Goal: Task Accomplishment & Management: Manage account settings

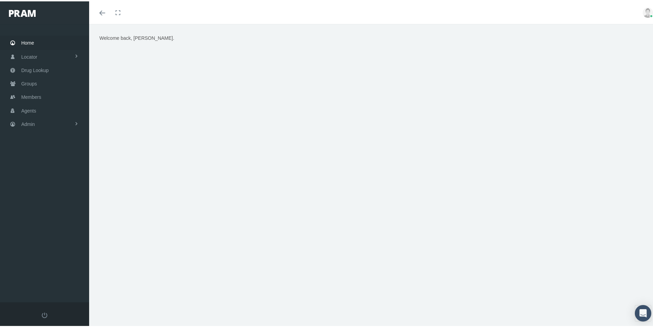
drag, startPoint x: 262, startPoint y: 301, endPoint x: 259, endPoint y: 255, distance: 45.7
click at [262, 304] on div "Welcome back, [PERSON_NAME]." at bounding box center [373, 178] width 569 height 311
click at [27, 125] on span "Admin" at bounding box center [28, 122] width 14 height 13
click at [36, 177] on span "Group Billing" at bounding box center [41, 176] width 27 height 12
click at [35, 227] on span "Payments" at bounding box center [37, 226] width 21 height 12
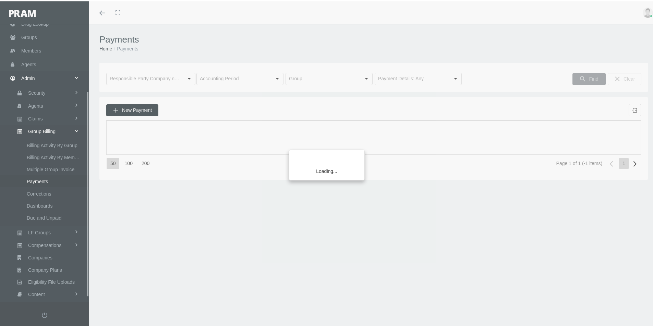
scroll to position [97, 0]
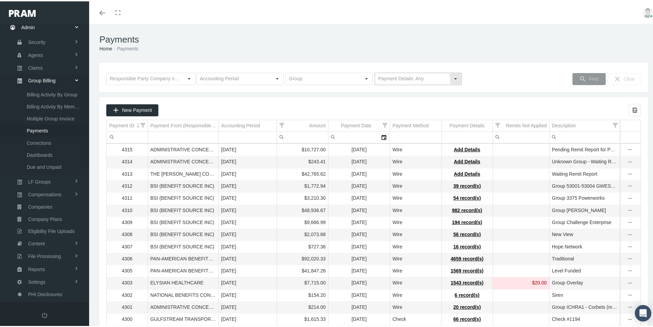
click at [451, 75] on div "Select" at bounding box center [455, 77] width 11 height 11
click at [395, 102] on div "No Payment Details" at bounding box center [415, 101] width 85 height 11
type input "No Payment Details"
click at [589, 79] on span "Find" at bounding box center [593, 77] width 9 height 5
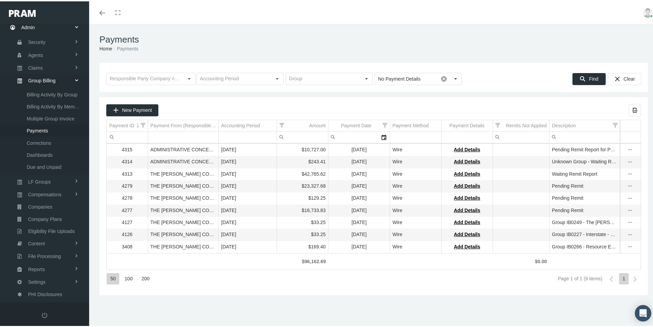
click at [323, 298] on div "Payments Home Payments Loading... No Payment Details Pull down to refresh... Re…" at bounding box center [373, 178] width 569 height 311
click at [371, 281] on div "50 100 200 Page 1 of 1 (9 items) 1" at bounding box center [373, 277] width 535 height 19
drag, startPoint x: 363, startPoint y: 285, endPoint x: 41, endPoint y: 270, distance: 321.8
click at [339, 286] on div "50 100 200 Page 1 of 1 (9 items) 1" at bounding box center [373, 277] width 535 height 19
